Goal: Information Seeking & Learning: Learn about a topic

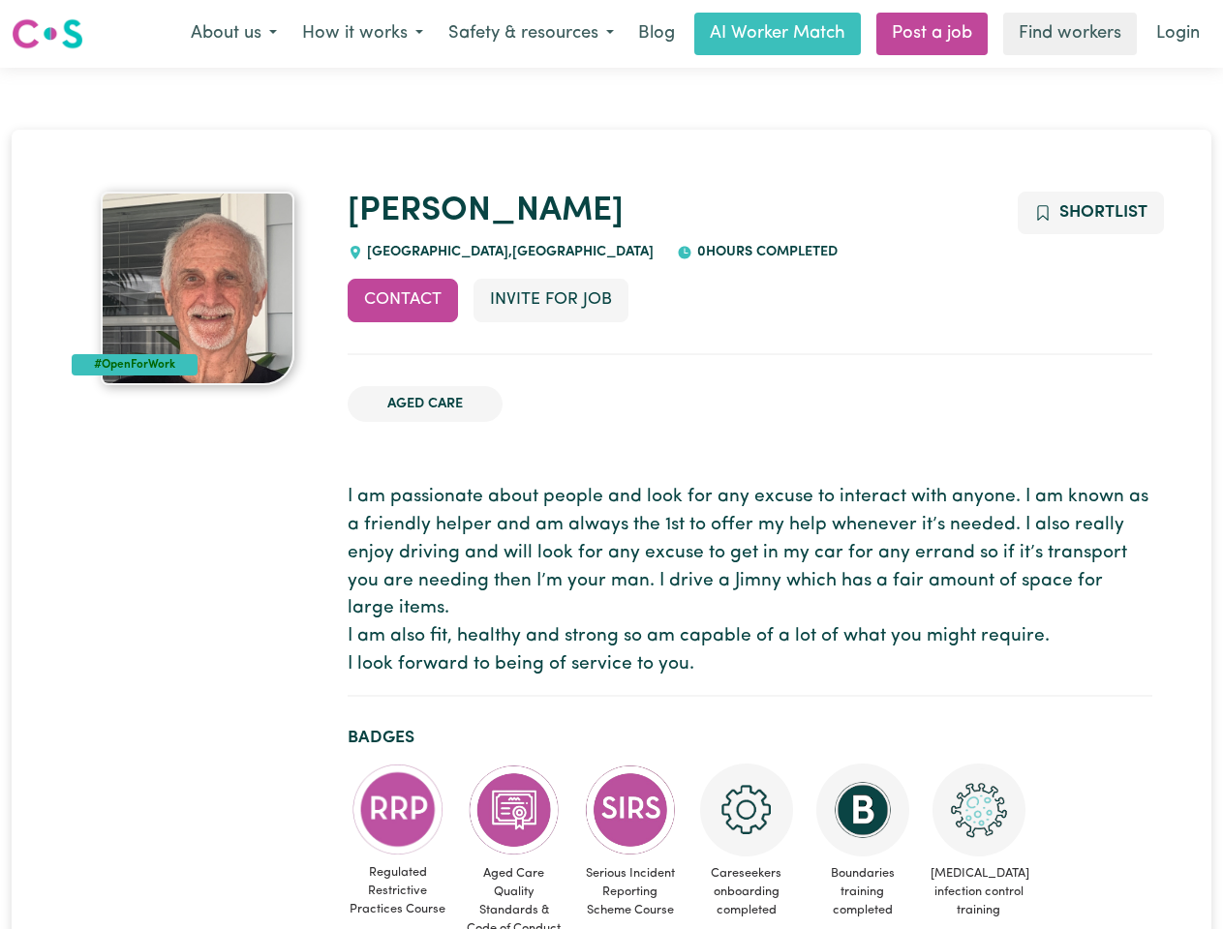
click at [233, 34] on button "About us" at bounding box center [233, 34] width 111 height 41
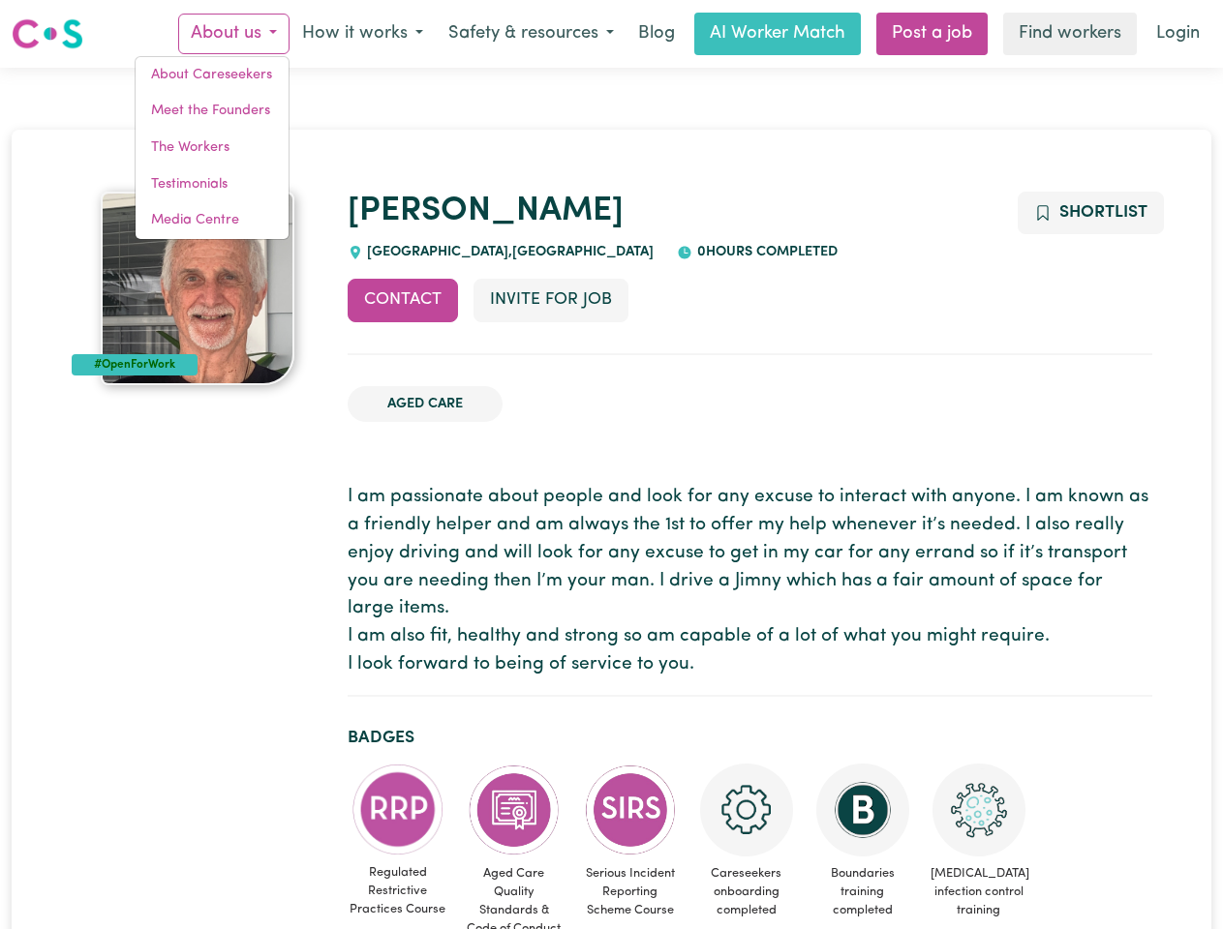
click at [361, 34] on button "How it works" at bounding box center [362, 34] width 146 height 41
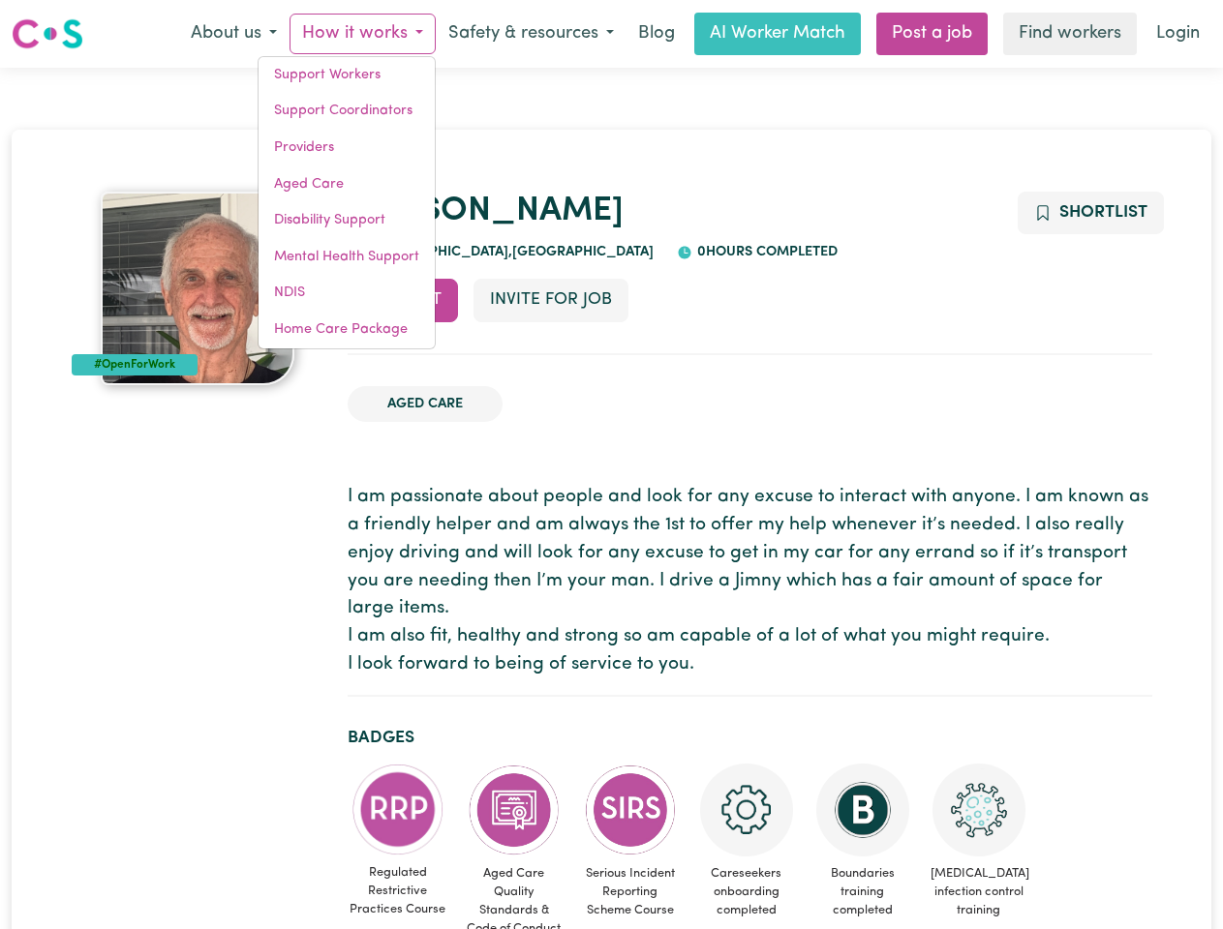
click at [530, 34] on button "Safety & resources" at bounding box center [531, 34] width 191 height 41
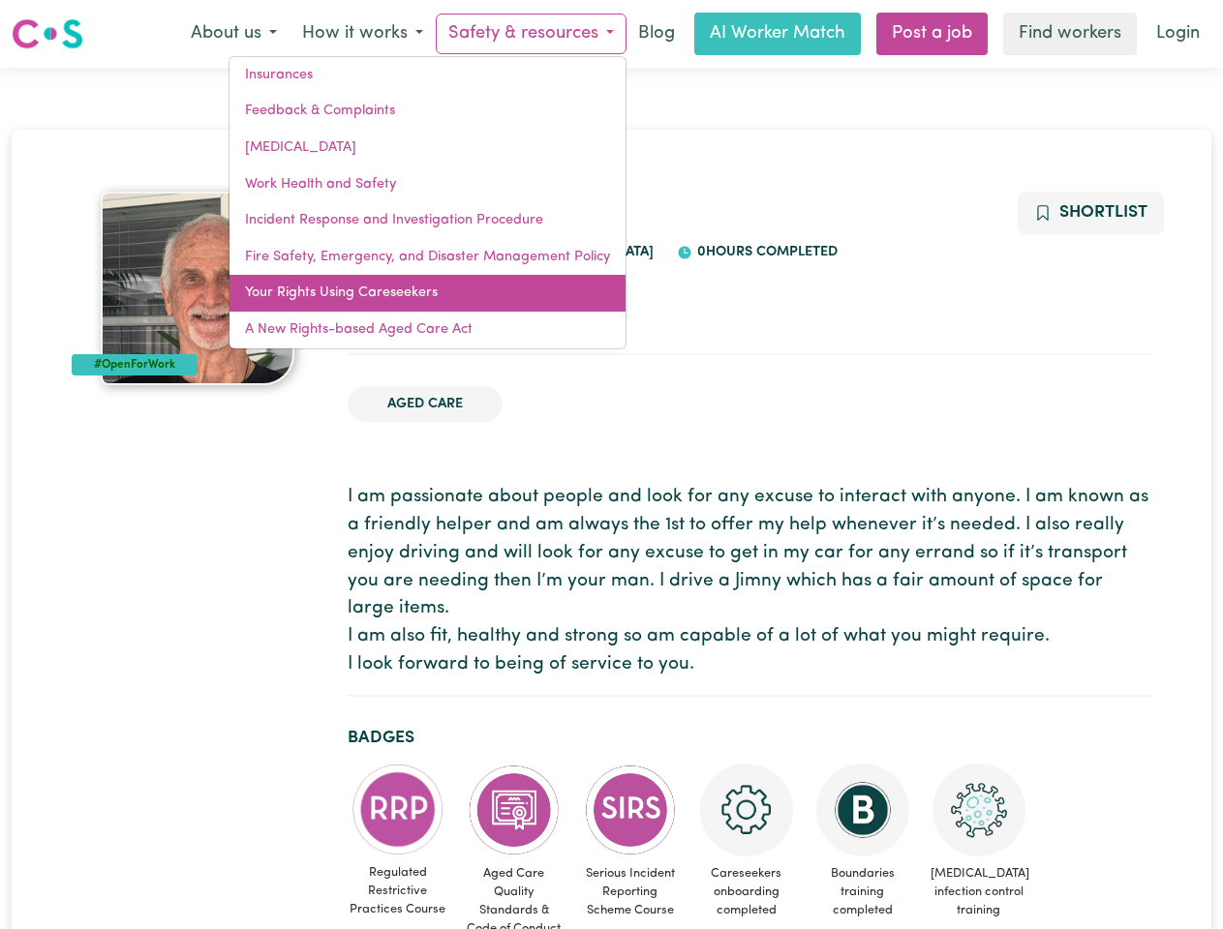
click at [403, 300] on link "Your Rights Using Careseekers" at bounding box center [427, 293] width 396 height 37
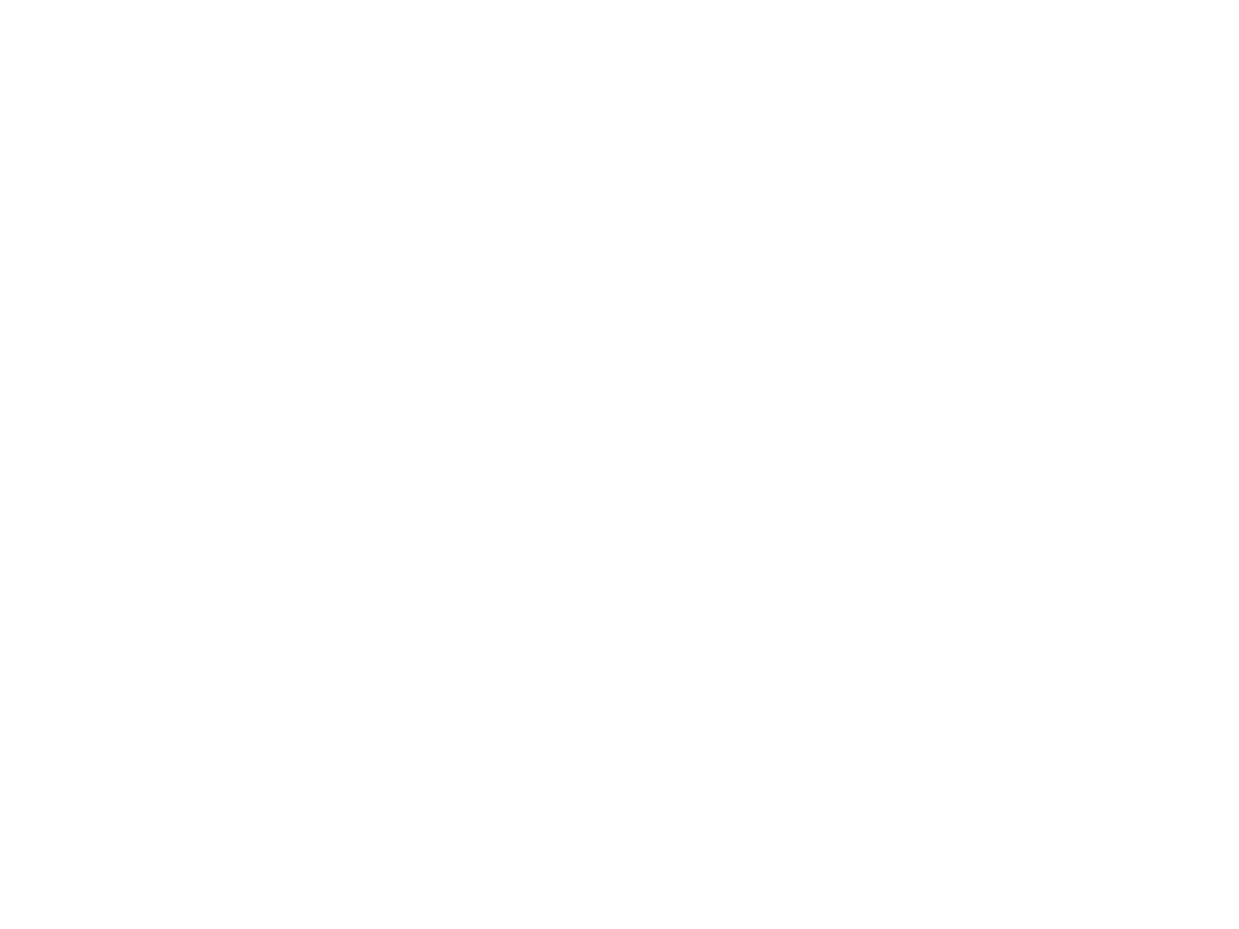
click at [550, 0] on html at bounding box center [619, 0] width 1239 height 0
click at [1089, 0] on html at bounding box center [619, 0] width 1239 height 0
click at [398, 0] on html at bounding box center [619, 0] width 1239 height 0
click at [514, 0] on html at bounding box center [619, 0] width 1239 height 0
